Goal: Navigation & Orientation: Find specific page/section

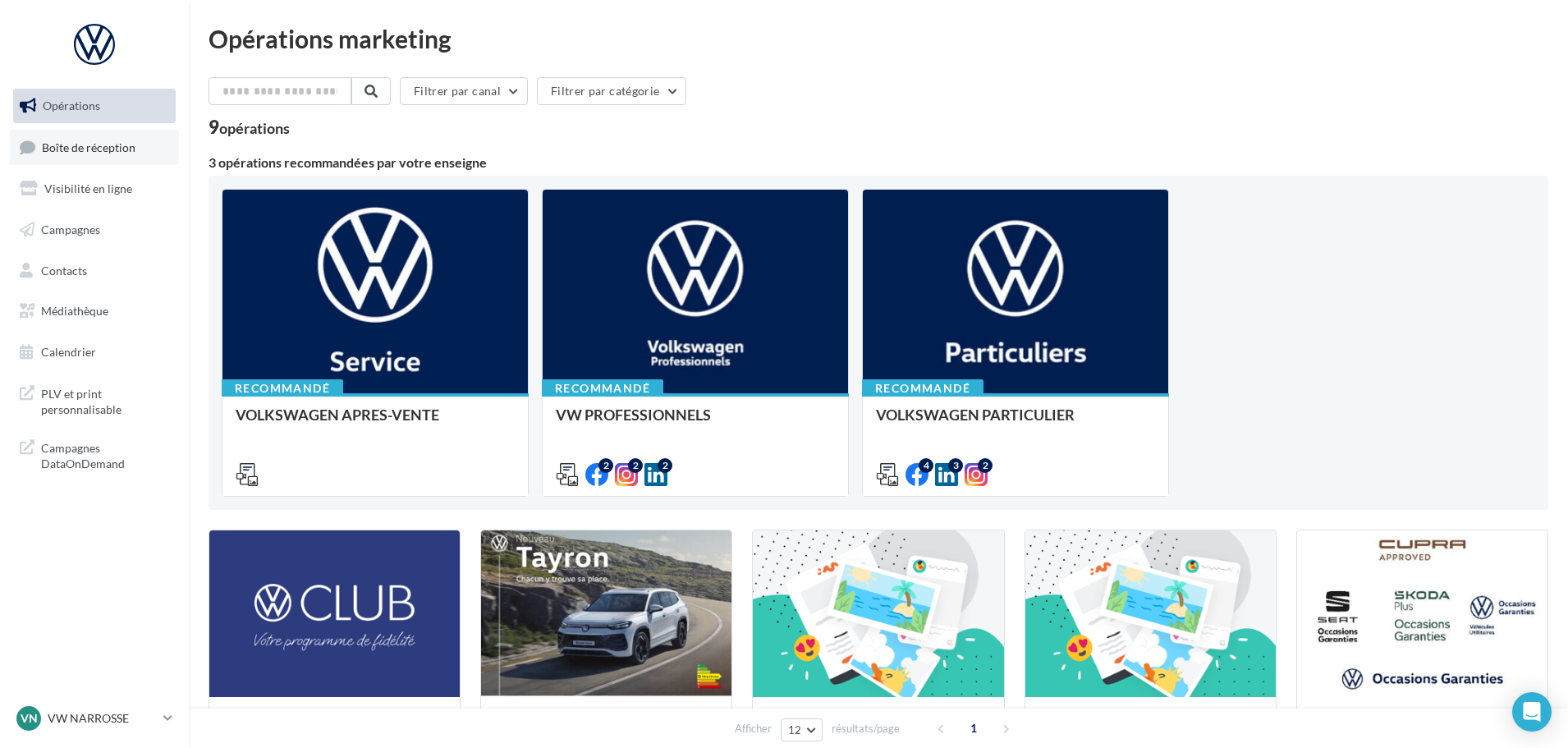
click at [59, 148] on span "Boîte de réception" at bounding box center [89, 147] width 94 height 14
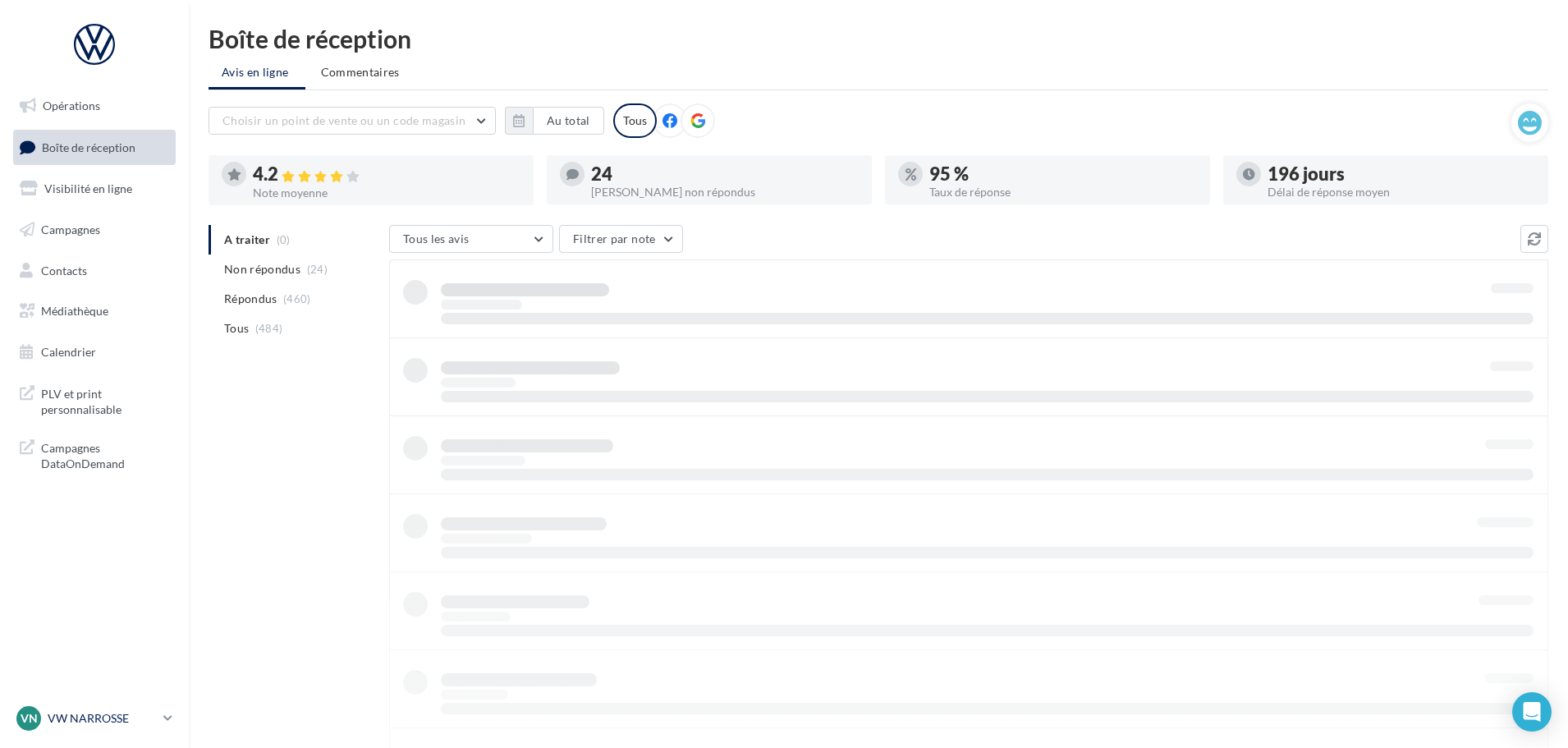
click at [156, 723] on p "VW NARROSSE" at bounding box center [101, 718] width 109 height 17
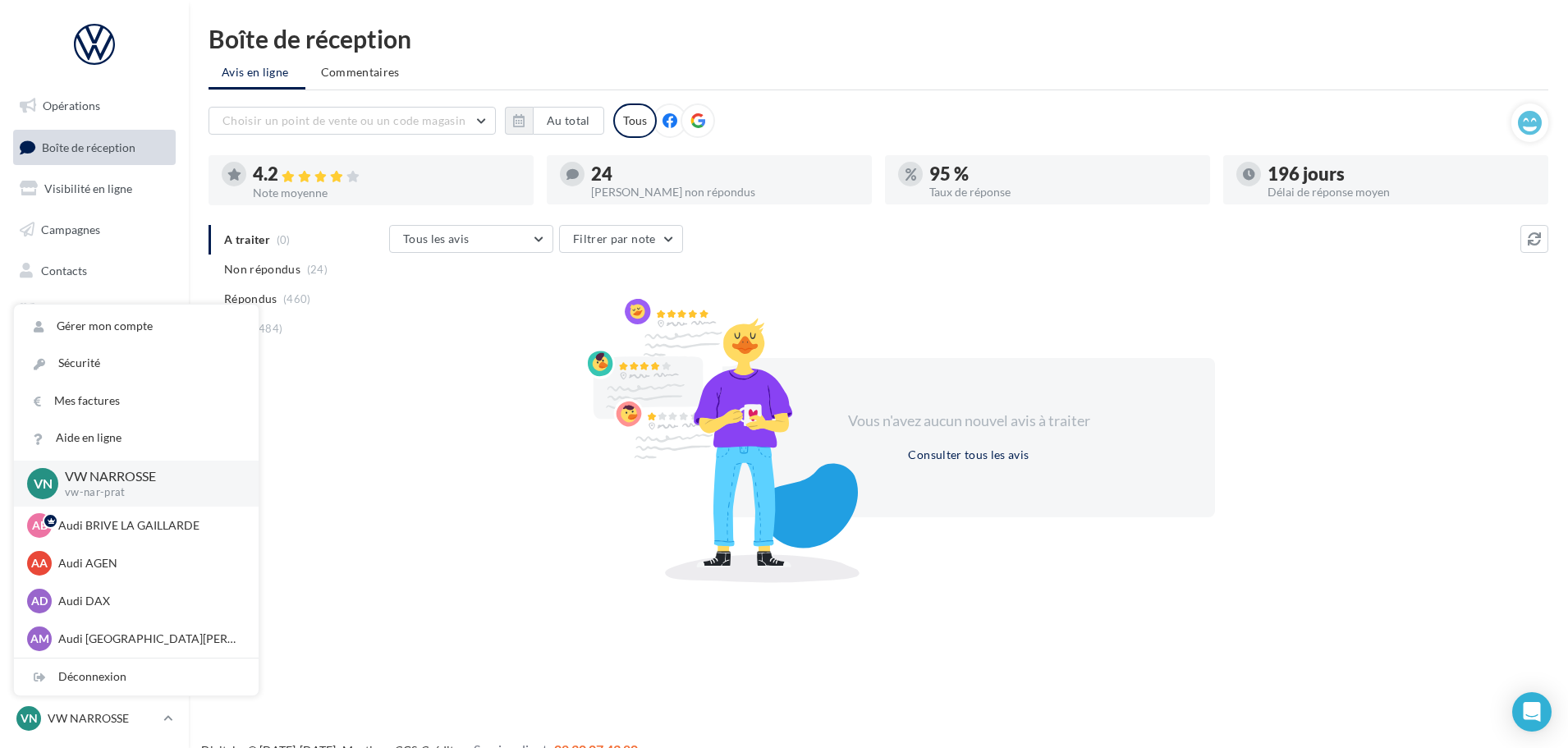
scroll to position [113, 0]
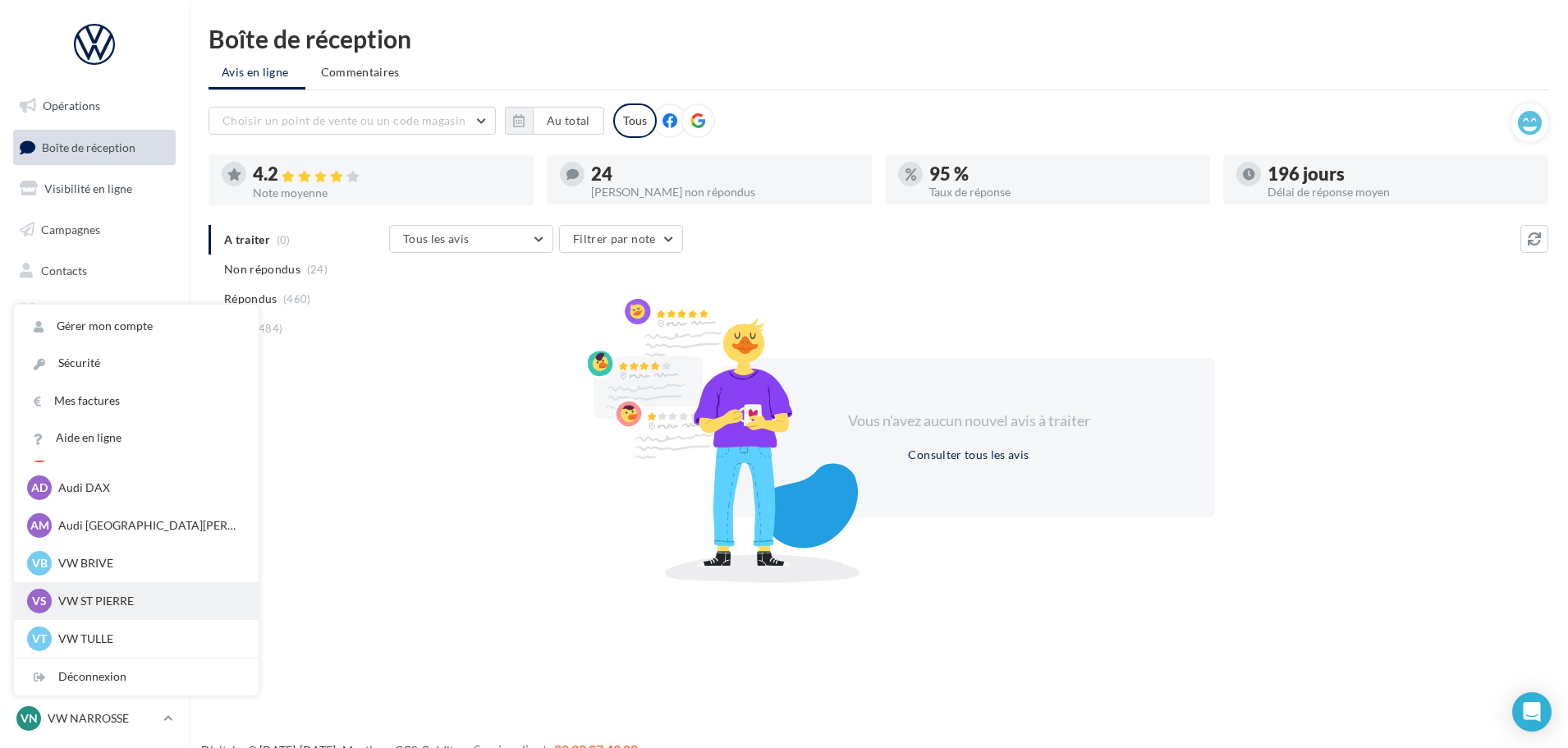
click at [114, 604] on p "VW ST PIERRE" at bounding box center [148, 601] width 180 height 17
